Goal: Information Seeking & Learning: Learn about a topic

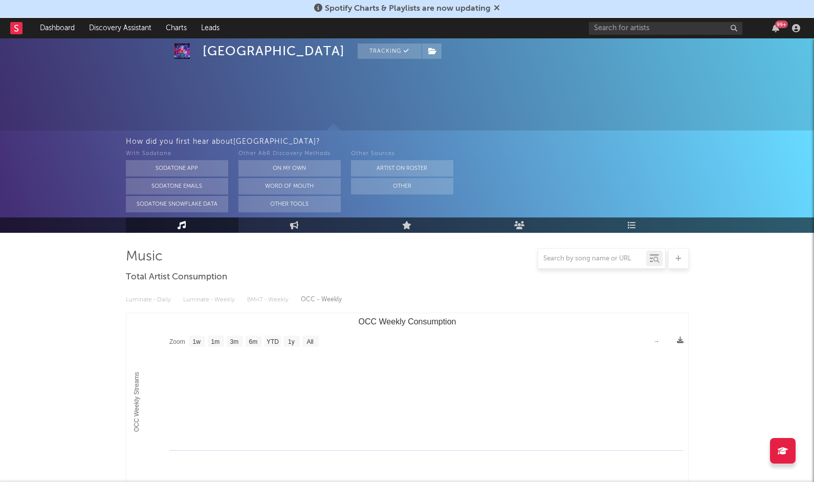
select select "1w"
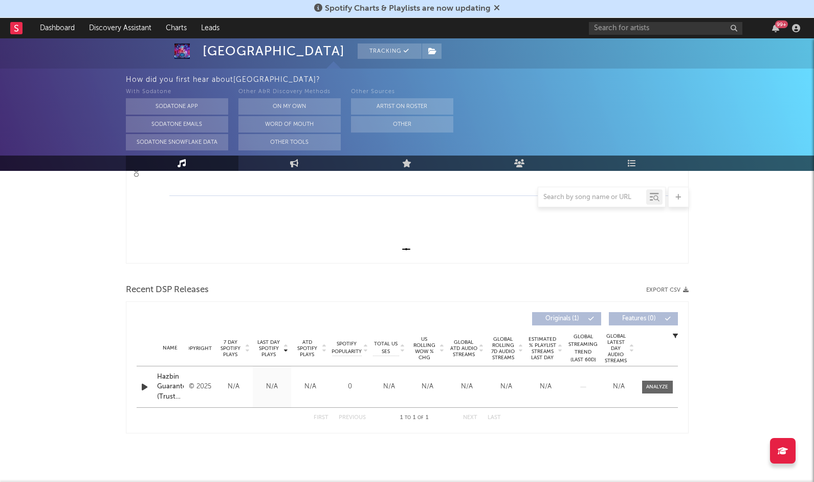
click at [19, 30] on rect at bounding box center [16, 28] width 12 height 12
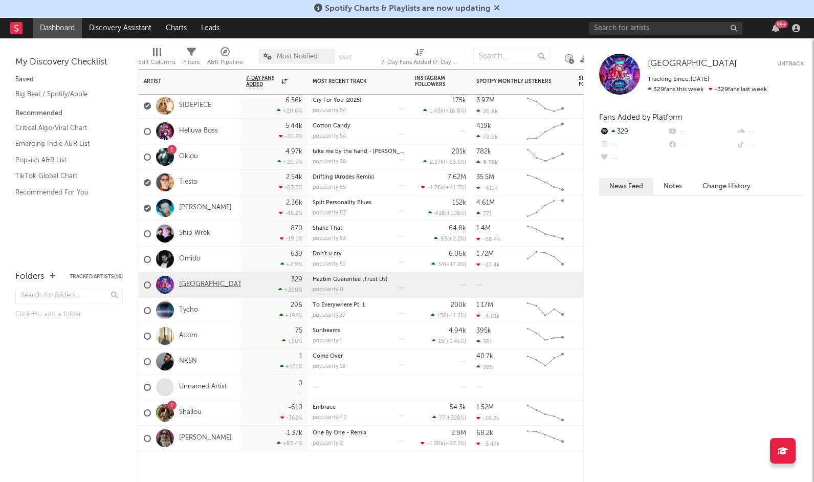
click at [200, 283] on link "[GEOGRAPHIC_DATA]" at bounding box center [213, 285] width 69 height 9
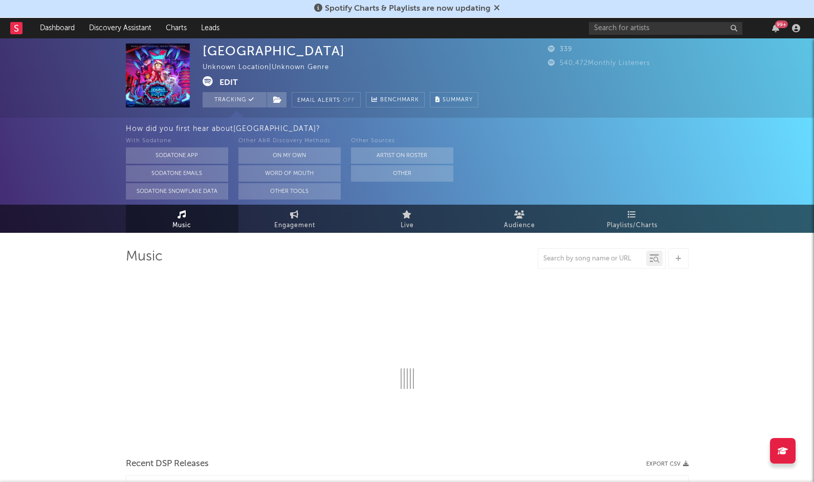
select select "1w"
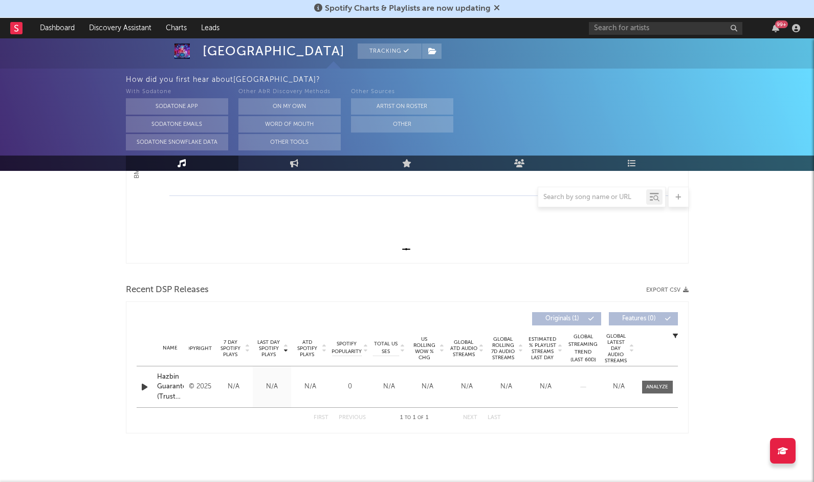
scroll to position [255, 0]
click at [657, 387] on div at bounding box center [657, 387] width 22 height 8
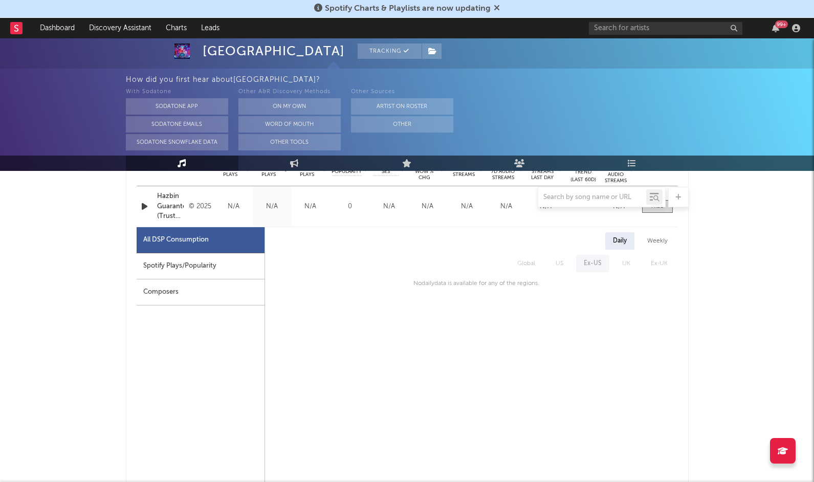
scroll to position [409, 0]
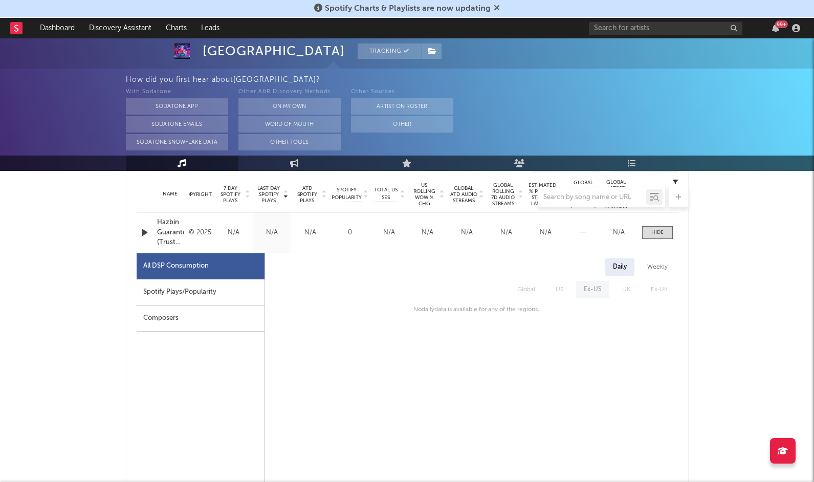
click at [190, 295] on div "Spotify Plays/Popularity" at bounding box center [201, 292] width 128 height 26
select select "1w"
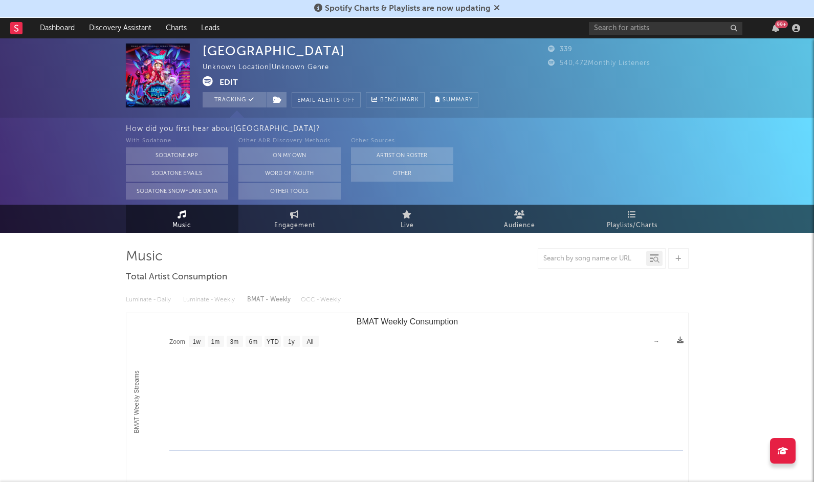
scroll to position [0, 0]
click at [289, 223] on span "Engagement" at bounding box center [294, 226] width 41 height 12
select select "1w"
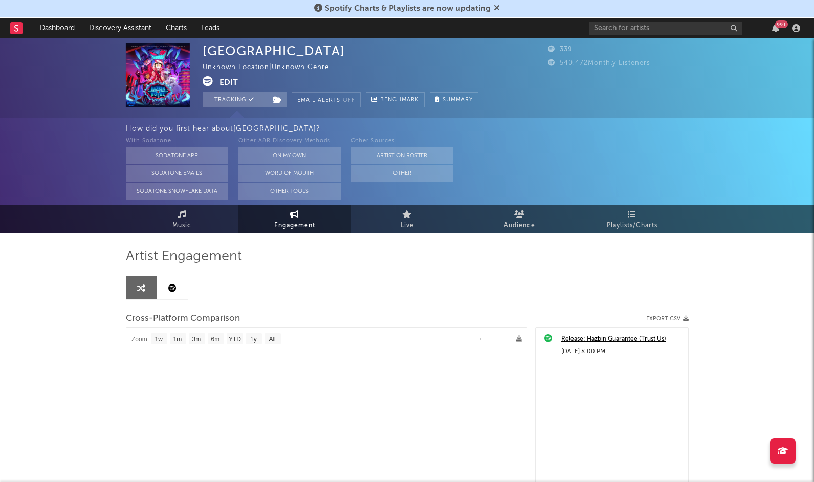
select select "1m"
click at [177, 292] on link at bounding box center [172, 287] width 31 height 23
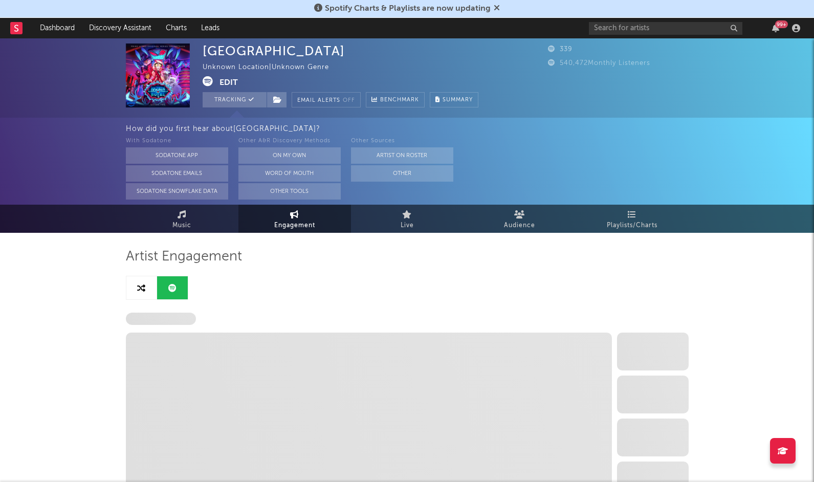
select select "1w"
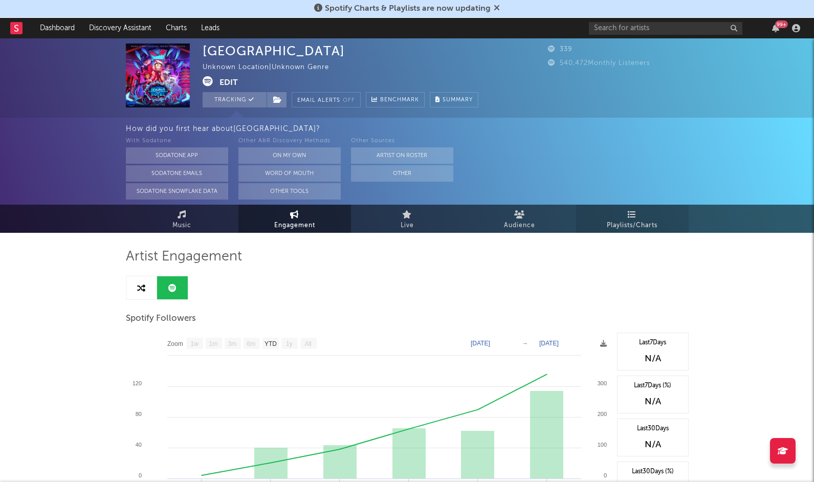
click at [623, 220] on span "Playlists/Charts" at bounding box center [632, 226] width 51 height 12
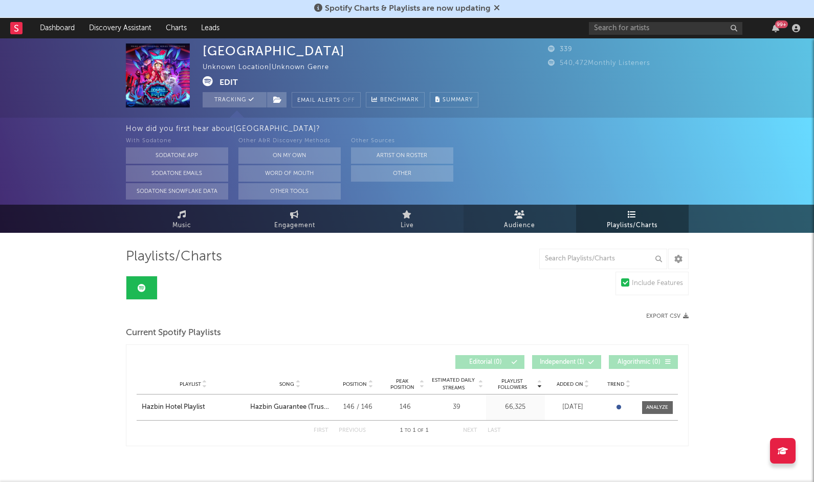
click at [506, 213] on link "Audience" at bounding box center [520, 219] width 113 height 28
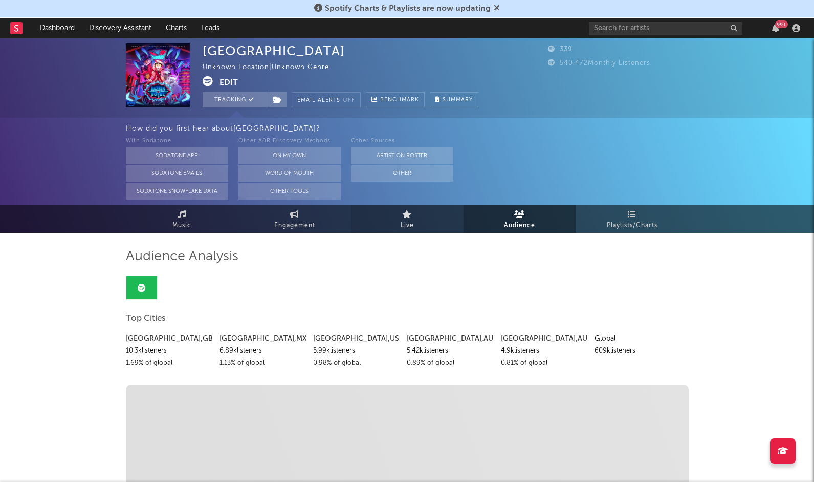
click at [413, 222] on span "Live" at bounding box center [407, 226] width 13 height 12
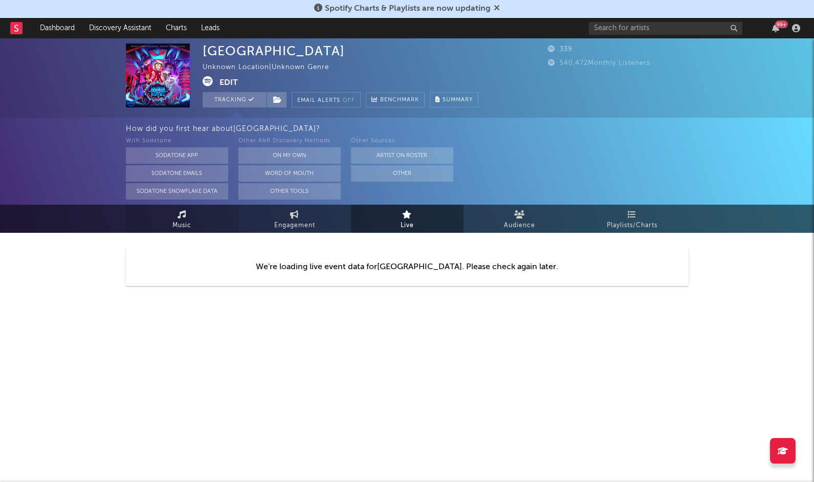
click at [210, 219] on link "Music" at bounding box center [182, 219] width 113 height 28
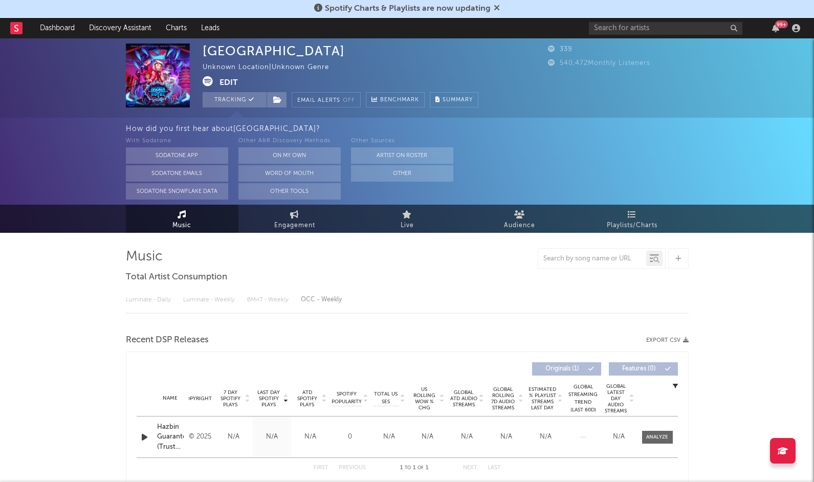
select select "1w"
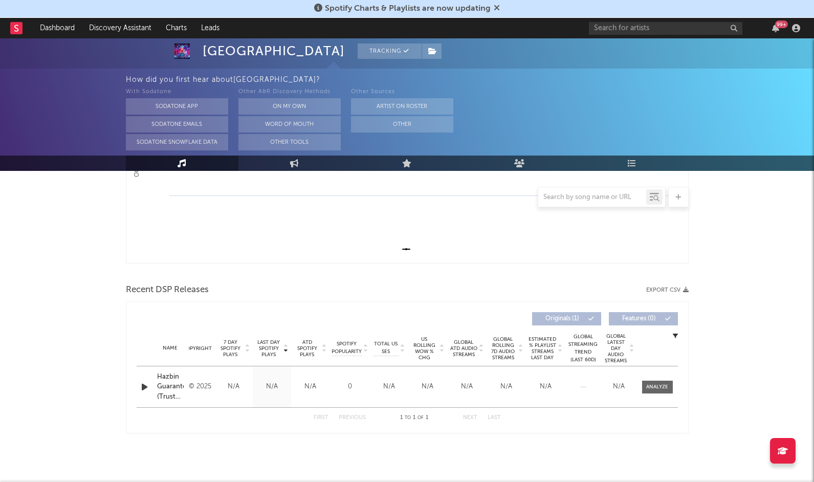
scroll to position [255, 0]
